Goal: Task Accomplishment & Management: Use online tool/utility

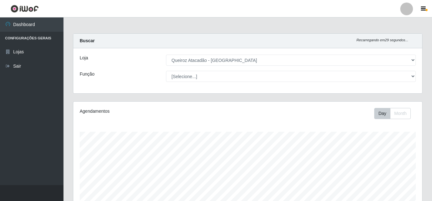
select select "225"
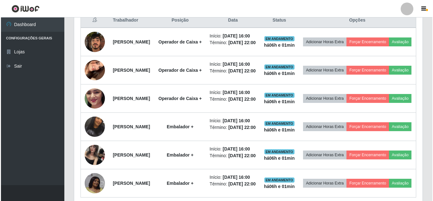
scroll to position [132, 349]
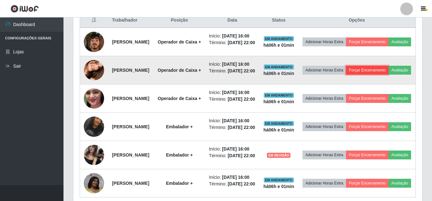
click at [385, 75] on button "Forçar Encerramento" at bounding box center [367, 70] width 43 height 9
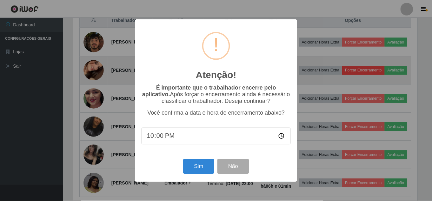
scroll to position [132, 345]
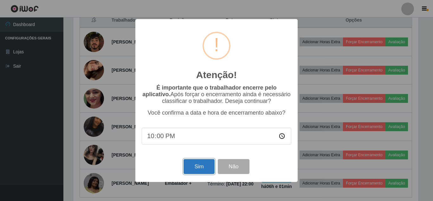
click at [207, 168] on button "Sim" at bounding box center [199, 166] width 31 height 15
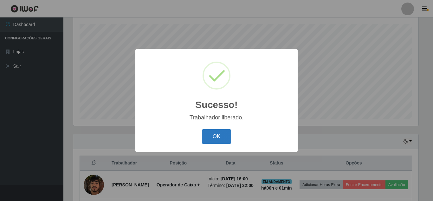
click at [217, 135] on button "OK" at bounding box center [216, 136] width 29 height 15
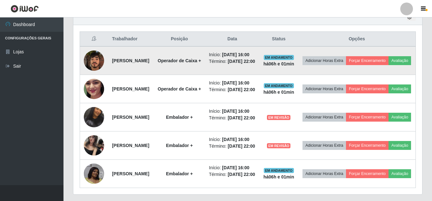
scroll to position [234, 0]
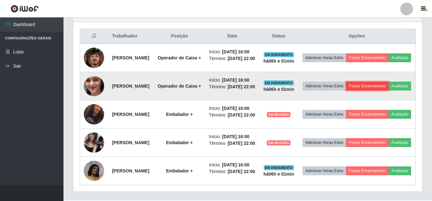
click at [379, 90] on button "Forçar Encerramento" at bounding box center [367, 86] width 43 height 9
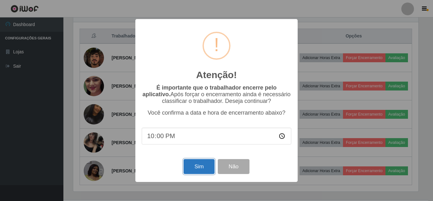
click at [198, 171] on button "Sim" at bounding box center [199, 166] width 31 height 15
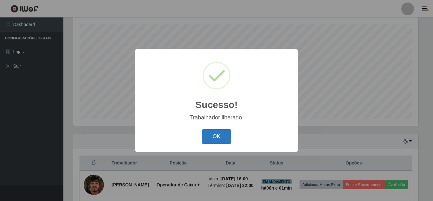
click at [216, 138] on button "OK" at bounding box center [216, 136] width 29 height 15
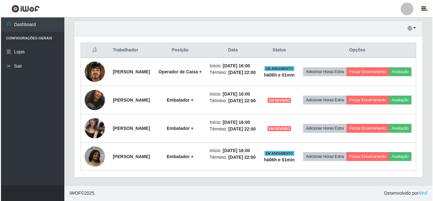
scroll to position [234, 0]
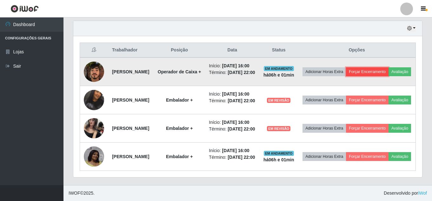
click at [388, 67] on button "Forçar Encerramento" at bounding box center [367, 71] width 43 height 9
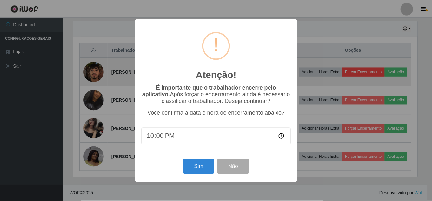
scroll to position [132, 345]
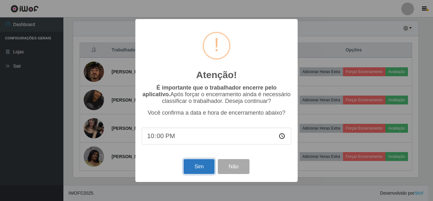
click at [202, 167] on button "Sim" at bounding box center [199, 166] width 31 height 15
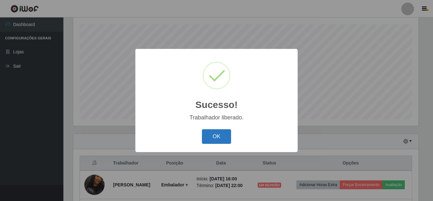
click at [217, 138] on button "OK" at bounding box center [216, 136] width 29 height 15
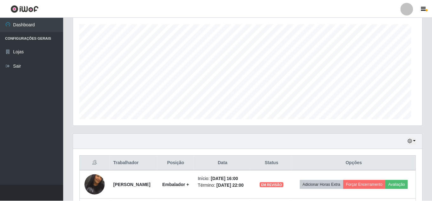
scroll to position [0, 0]
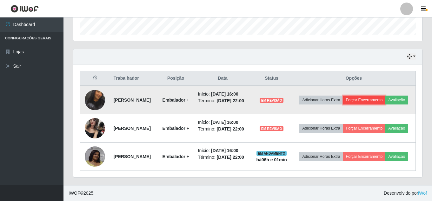
click at [381, 95] on button "Forçar Encerramento" at bounding box center [364, 99] width 43 height 9
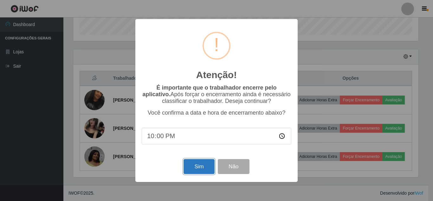
click at [199, 167] on button "Sim" at bounding box center [199, 166] width 31 height 15
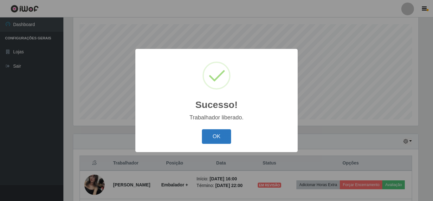
click at [226, 137] on button "OK" at bounding box center [216, 136] width 29 height 15
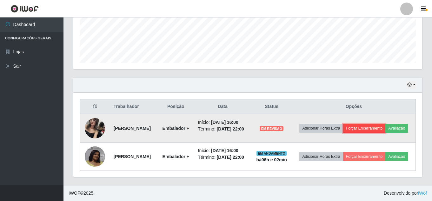
click at [385, 124] on button "Forçar Encerramento" at bounding box center [364, 128] width 43 height 9
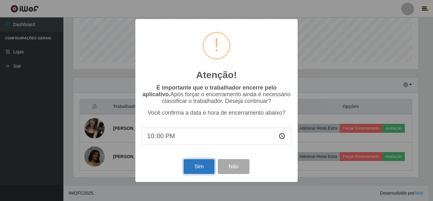
click at [204, 163] on button "Sim" at bounding box center [199, 166] width 31 height 15
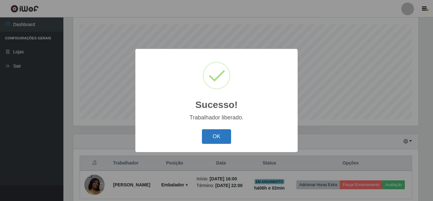
click at [217, 138] on button "OK" at bounding box center [216, 136] width 29 height 15
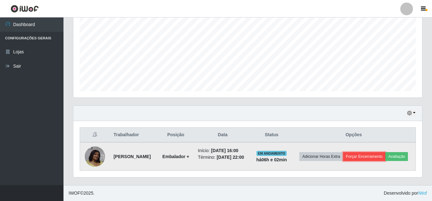
click at [385, 152] on button "Forçar Encerramento" at bounding box center [364, 156] width 43 height 9
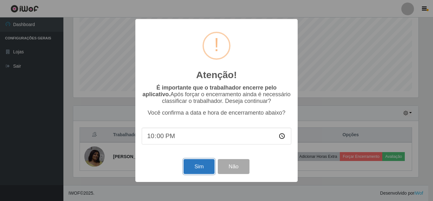
click at [202, 167] on button "Sim" at bounding box center [199, 166] width 31 height 15
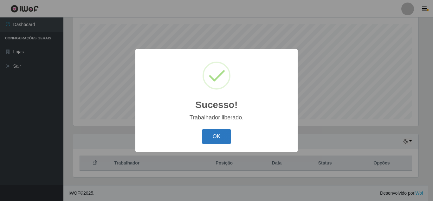
click at [220, 135] on button "OK" at bounding box center [216, 136] width 29 height 15
